Goal: Entertainment & Leisure: Consume media (video, audio)

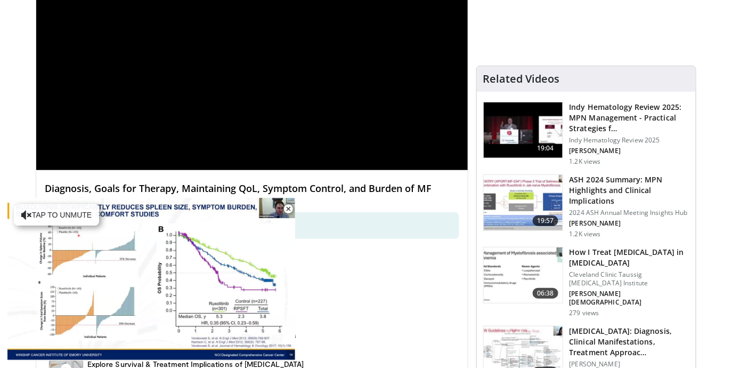
scroll to position [207, 0]
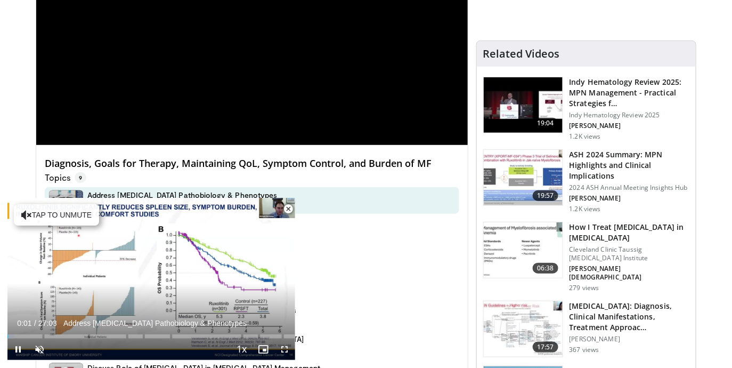
click at [288, 209] on span "Video Player" at bounding box center [288, 208] width 21 height 21
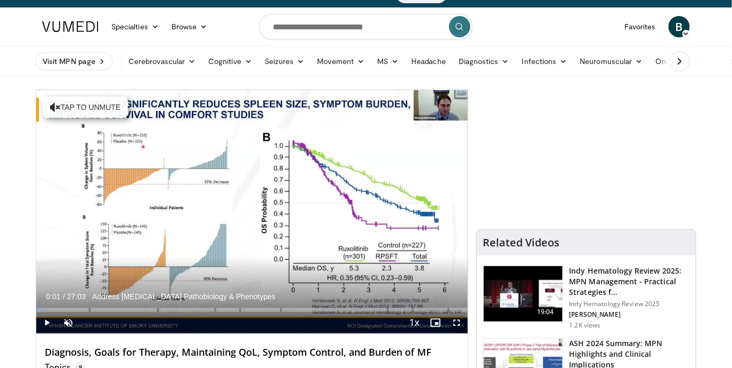
scroll to position [0, 0]
